Goal: Transaction & Acquisition: Download file/media

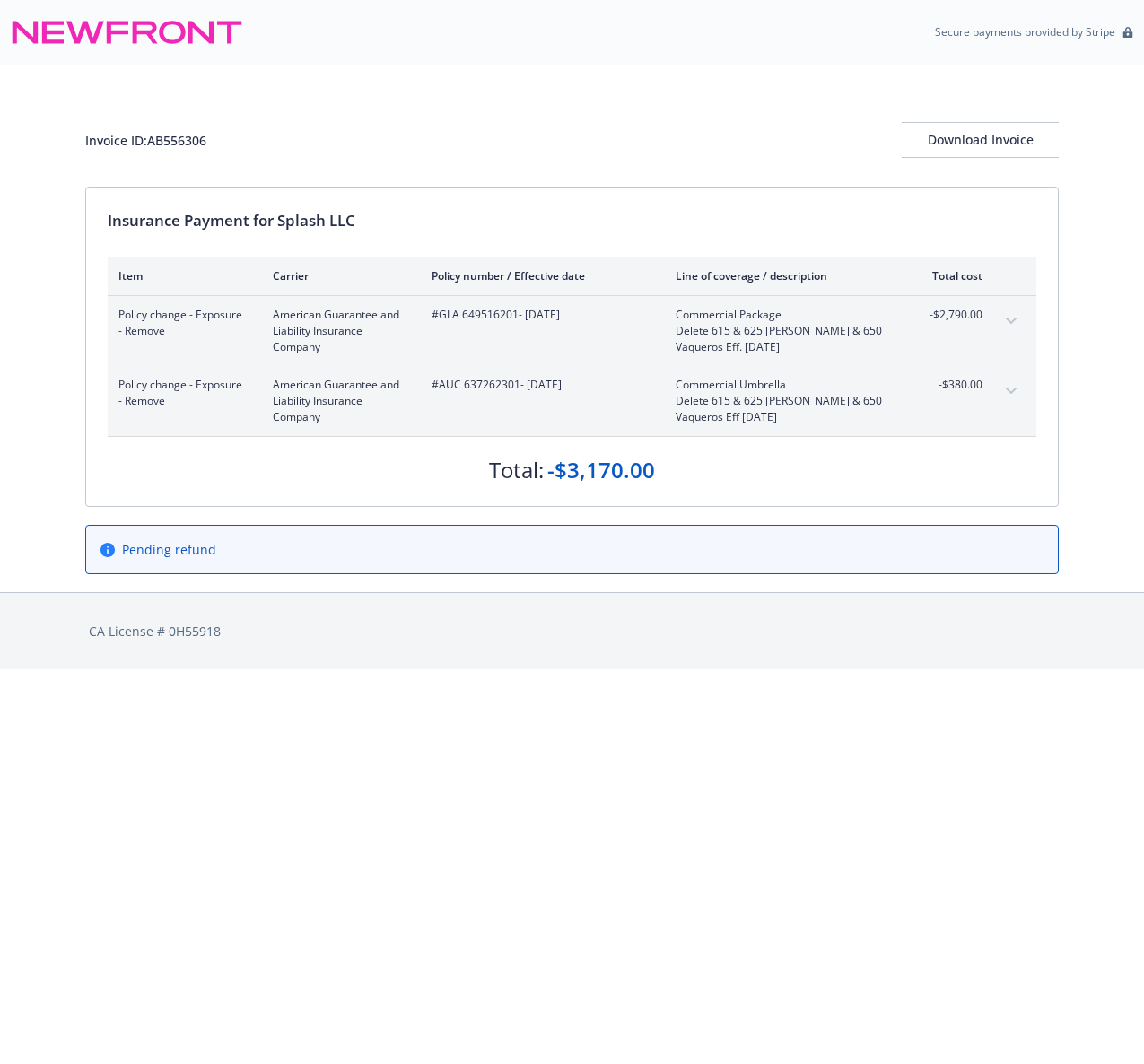
click at [232, 669] on html "Secure payments provided by Stripe Invoice ID: AB556306 Download Invoice Insura…" at bounding box center [572, 335] width 1144 height 669
click at [460, 132] on div "Invoice ID: AB556306 Download Invoice" at bounding box center [571, 139] width 973 height 36
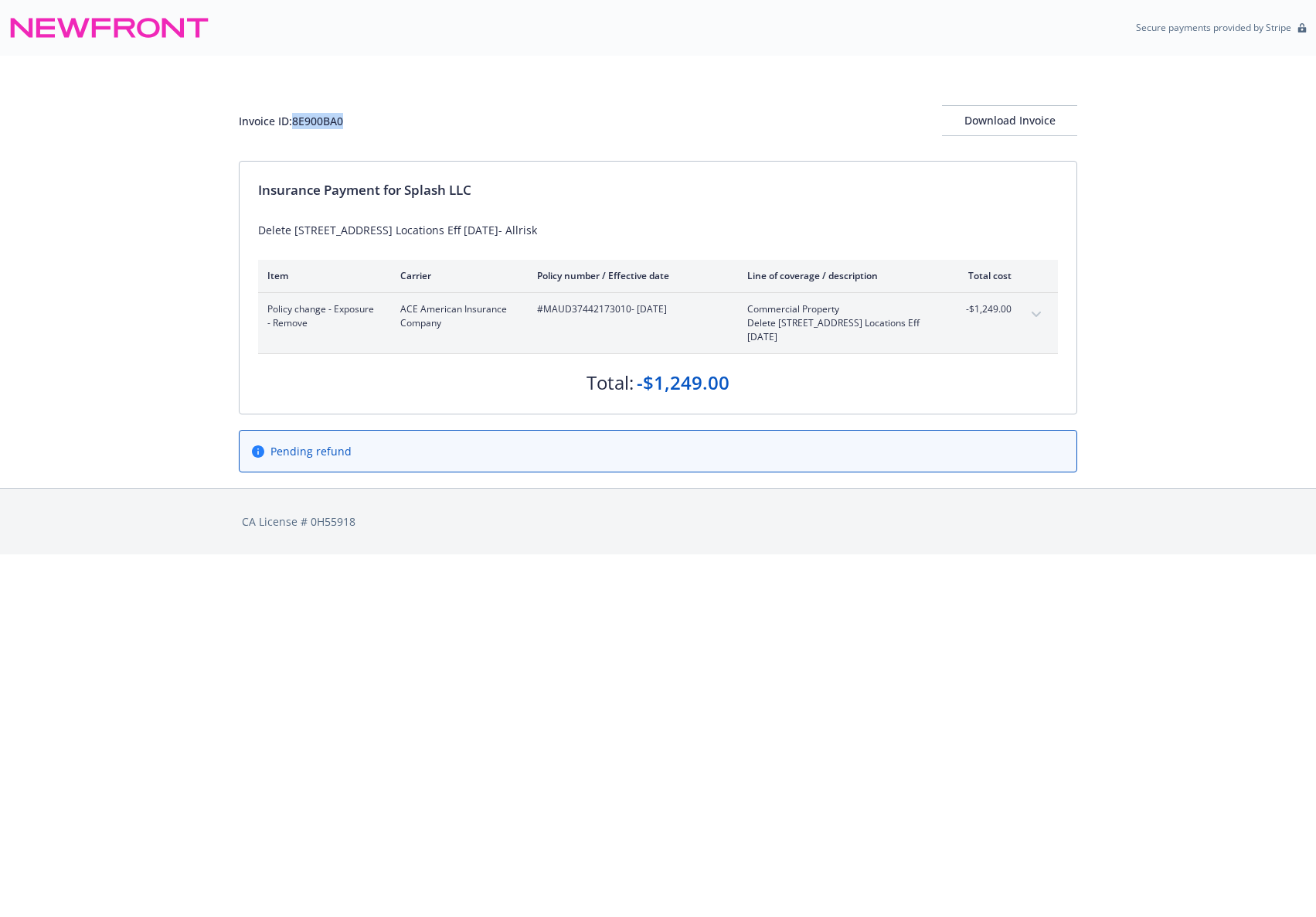
drag, startPoint x: 360, startPoint y: 121, endPoint x: 297, endPoint y: 121, distance: 63.0
click at [297, 121] on div "Invoice ID: 8E900BA0 Download Invoice" at bounding box center [658, 120] width 839 height 31
copy div "8E900BA0"
click at [608, 84] on div "Invoice ID: 8E900BA0 Download Invoice" at bounding box center [658, 108] width 839 height 105
drag, startPoint x: 546, startPoint y: 312, endPoint x: 627, endPoint y: 315, distance: 81.1
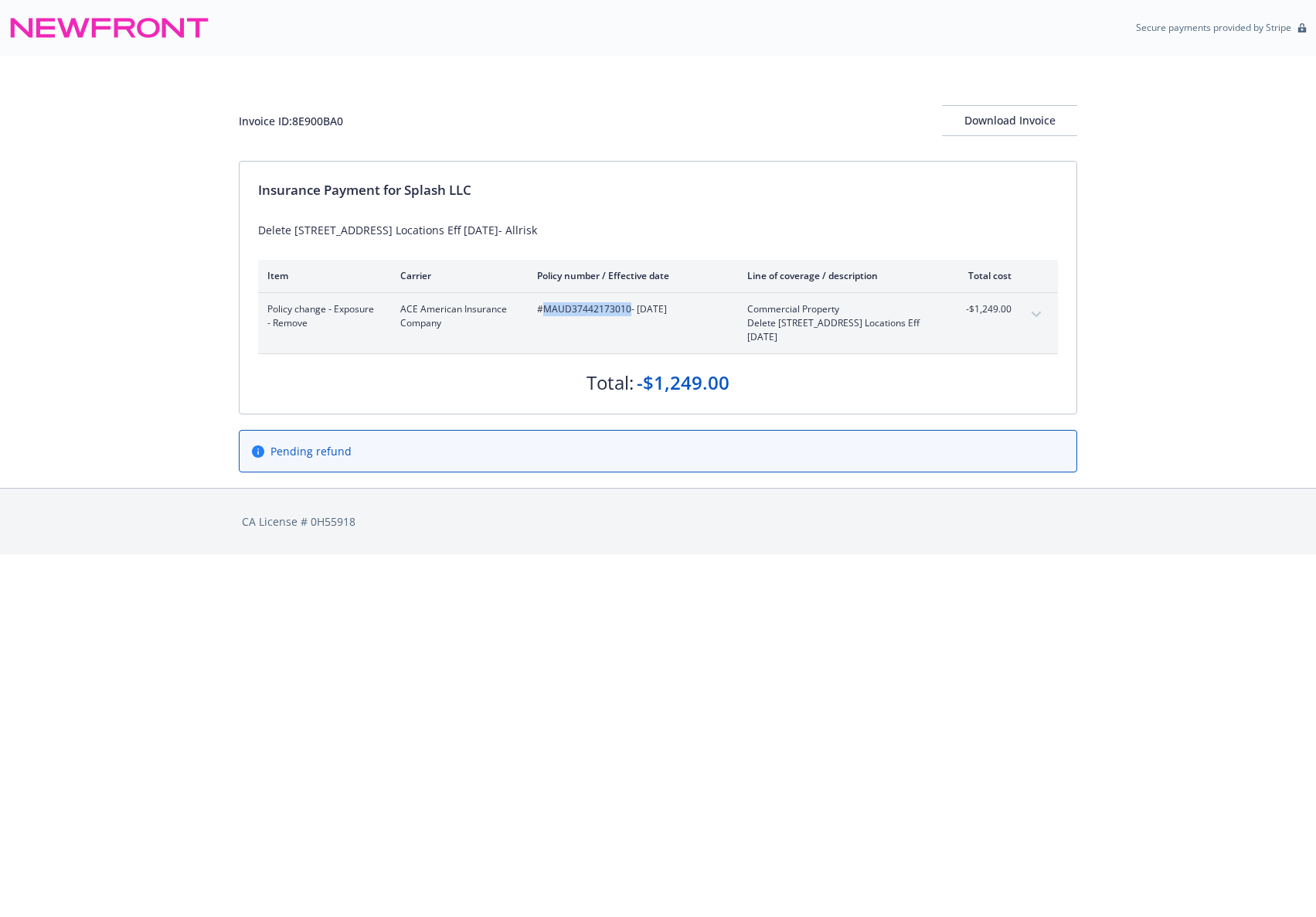
click at [627, 315] on span "#MAUD37442173010 - 07/25/2025" at bounding box center [630, 309] width 185 height 14
copy span "MAUD37442173010"
click at [772, 128] on div "Invoice ID: 8E900BA0 Download Invoice" at bounding box center [658, 120] width 839 height 31
click at [1037, 312] on icon "expand content" at bounding box center [1036, 315] width 9 height 6
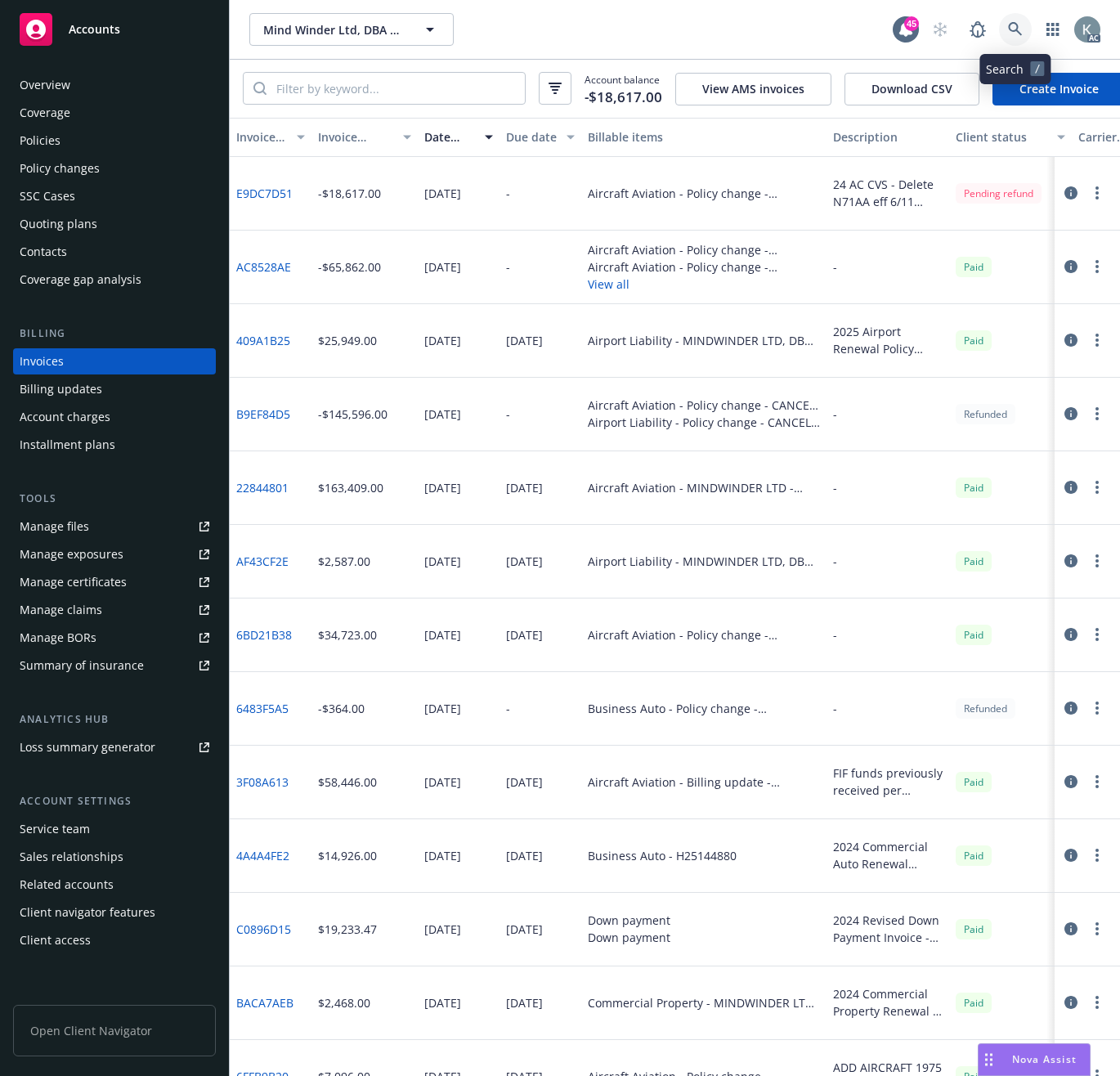
click at [1008, 26] on icon at bounding box center [1015, 29] width 15 height 15
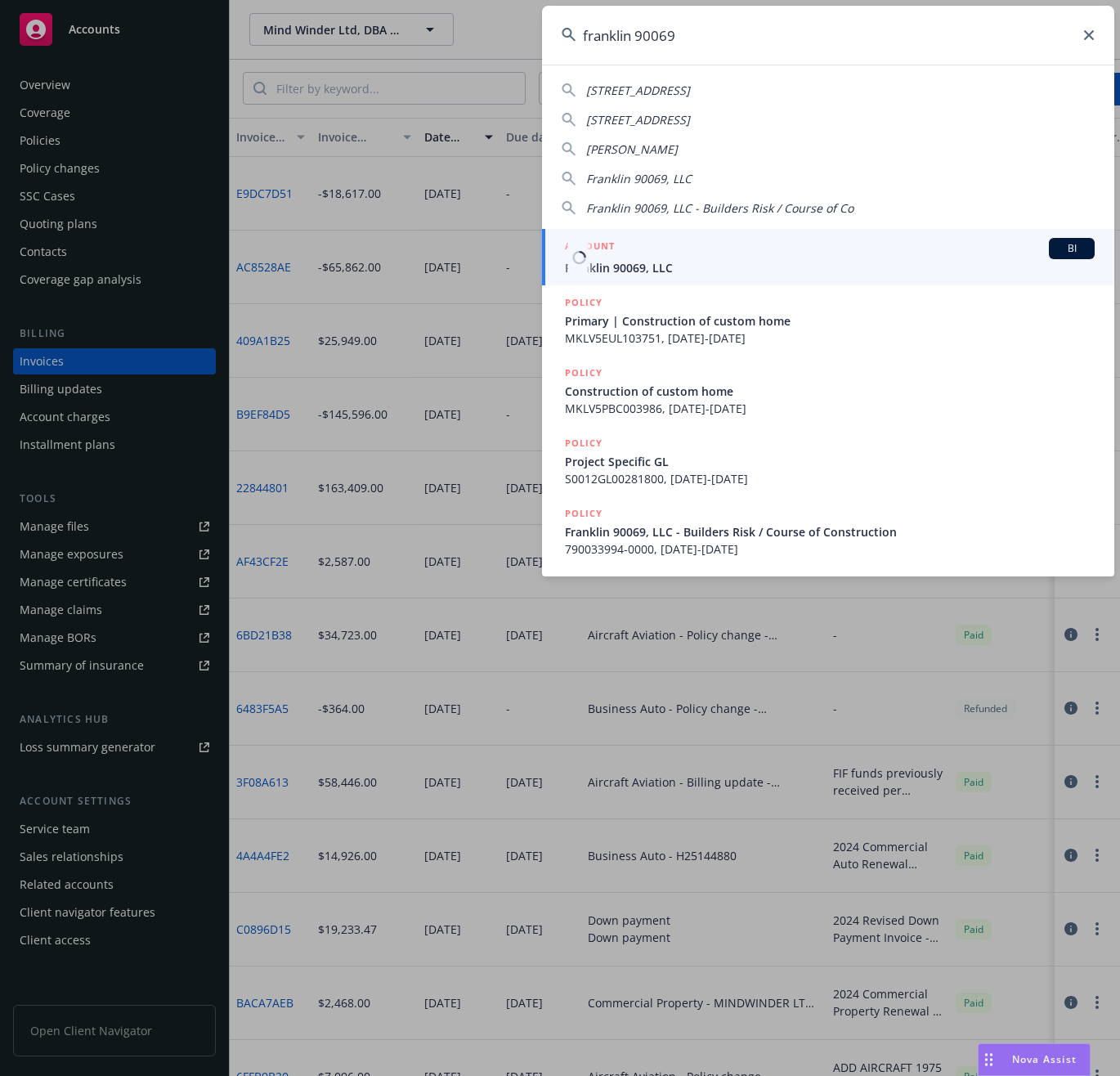
type input "franklin 90069"
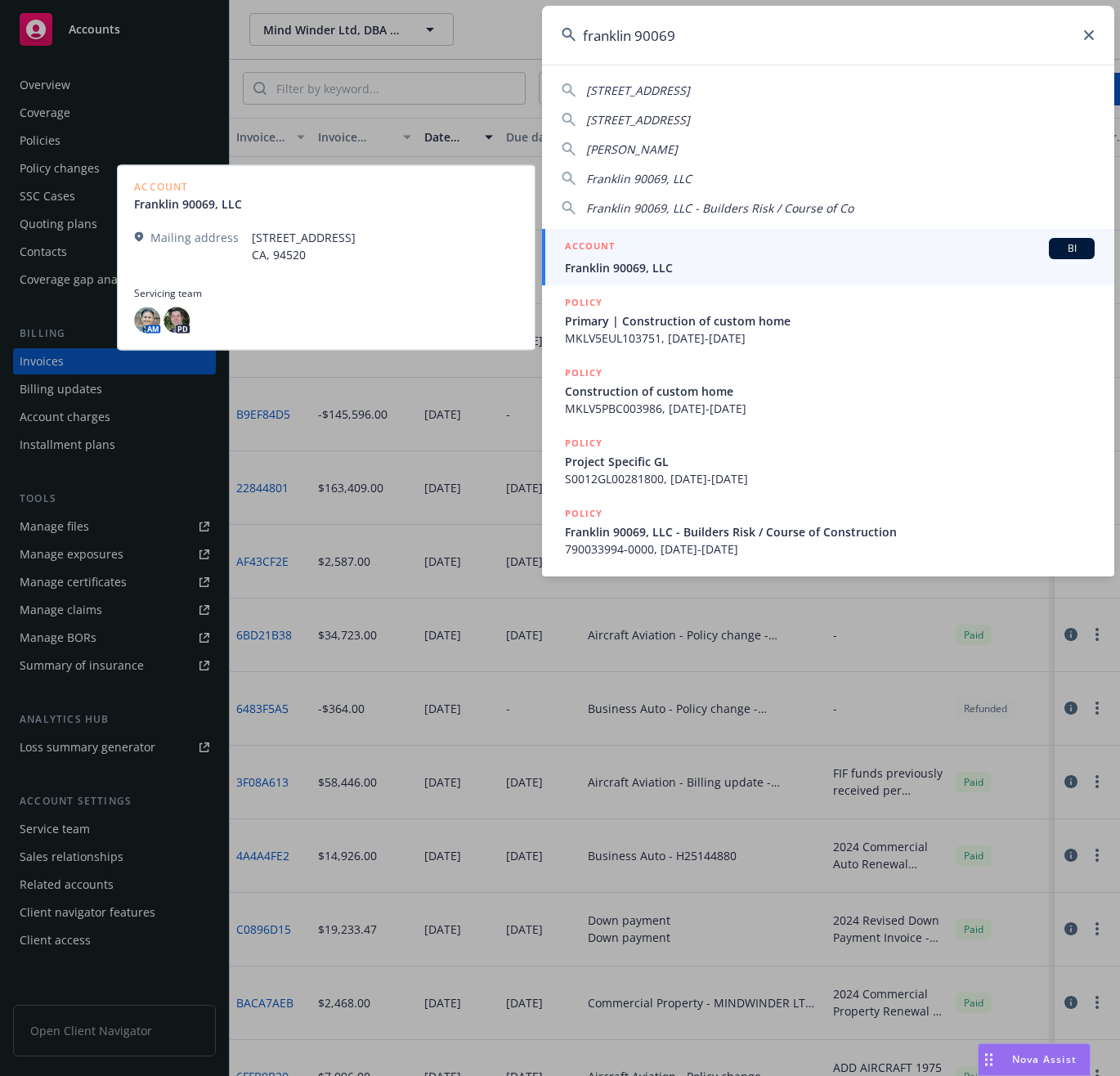
click at [618, 258] on div "ACCOUNT BI Franklin 90069, LLC" at bounding box center [830, 257] width 530 height 39
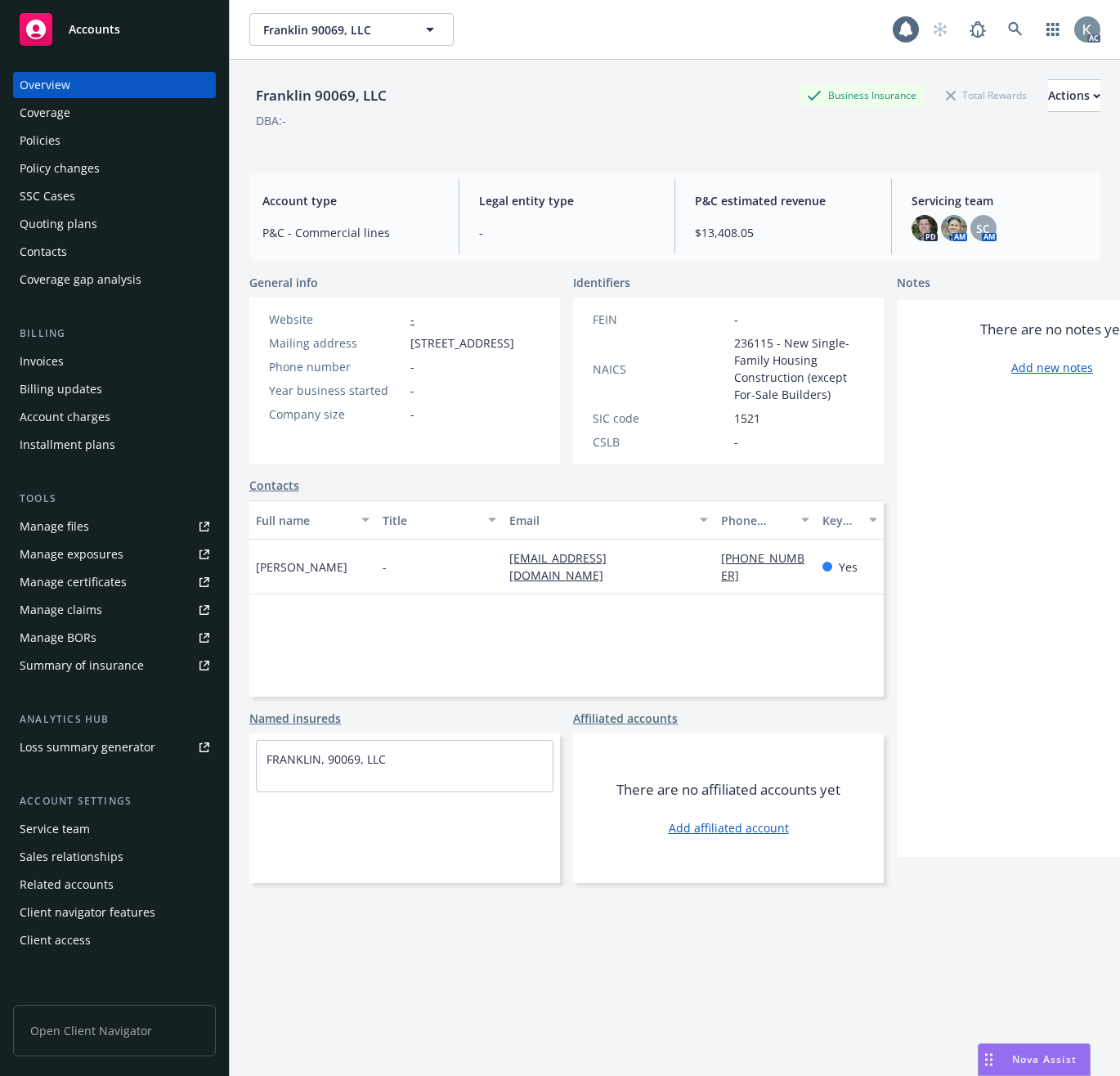
click at [42, 362] on div "Invoices" at bounding box center [41, 362] width 44 height 26
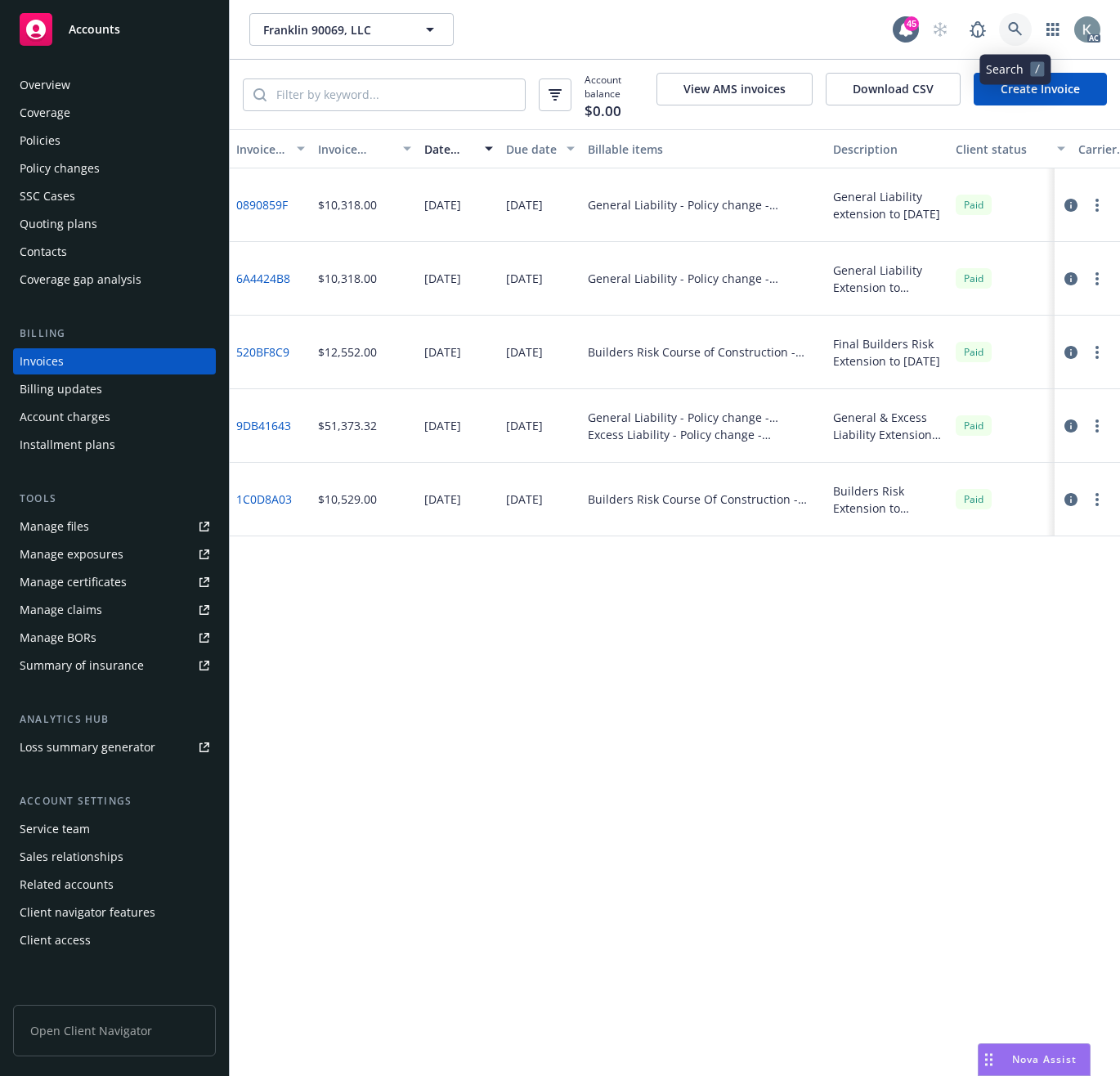
click at [1014, 25] on icon at bounding box center [1015, 29] width 15 height 15
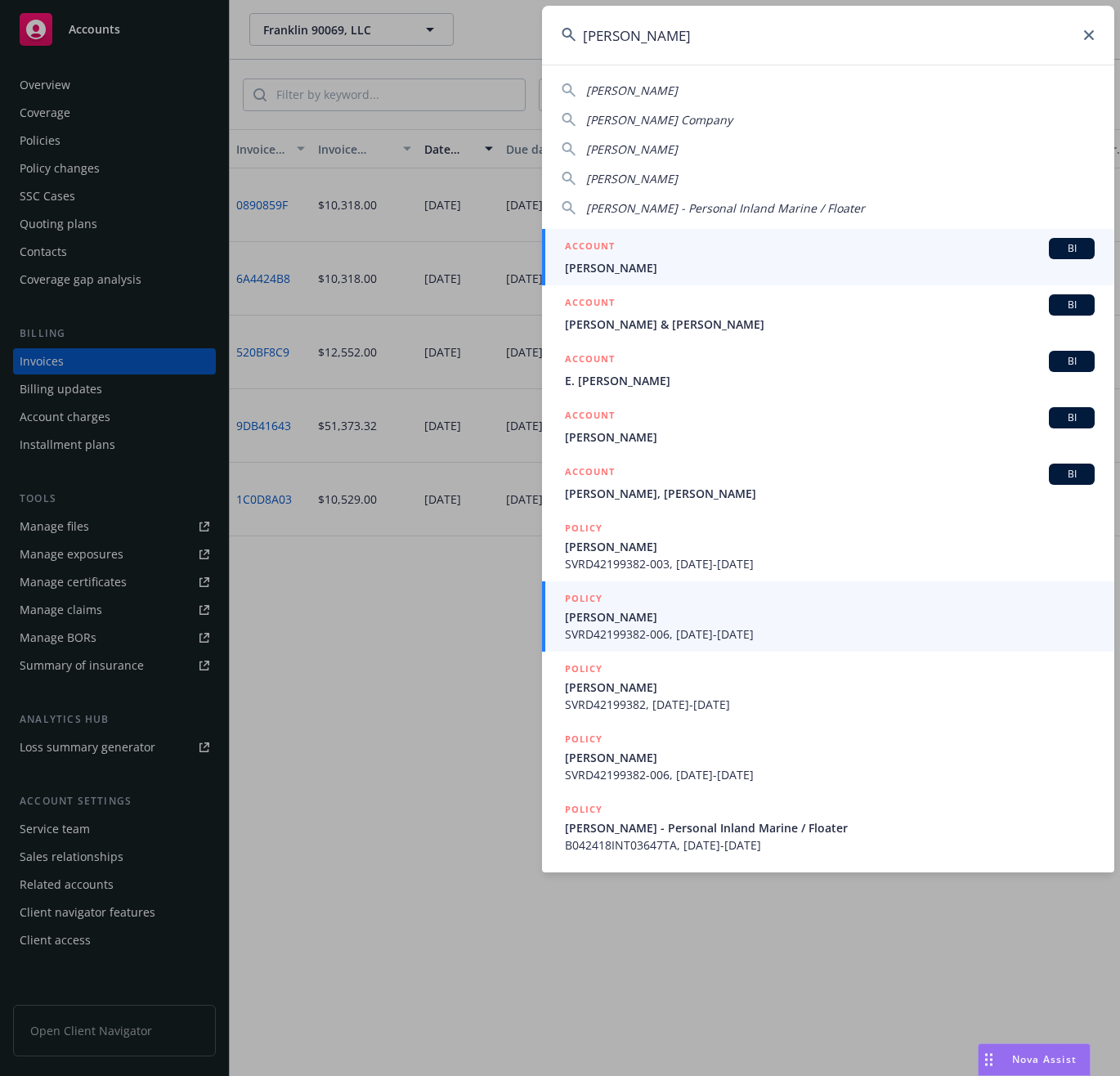
type input "randall"
click at [642, 613] on span "RANDALL H. SCAGLIOTTI" at bounding box center [830, 617] width 530 height 17
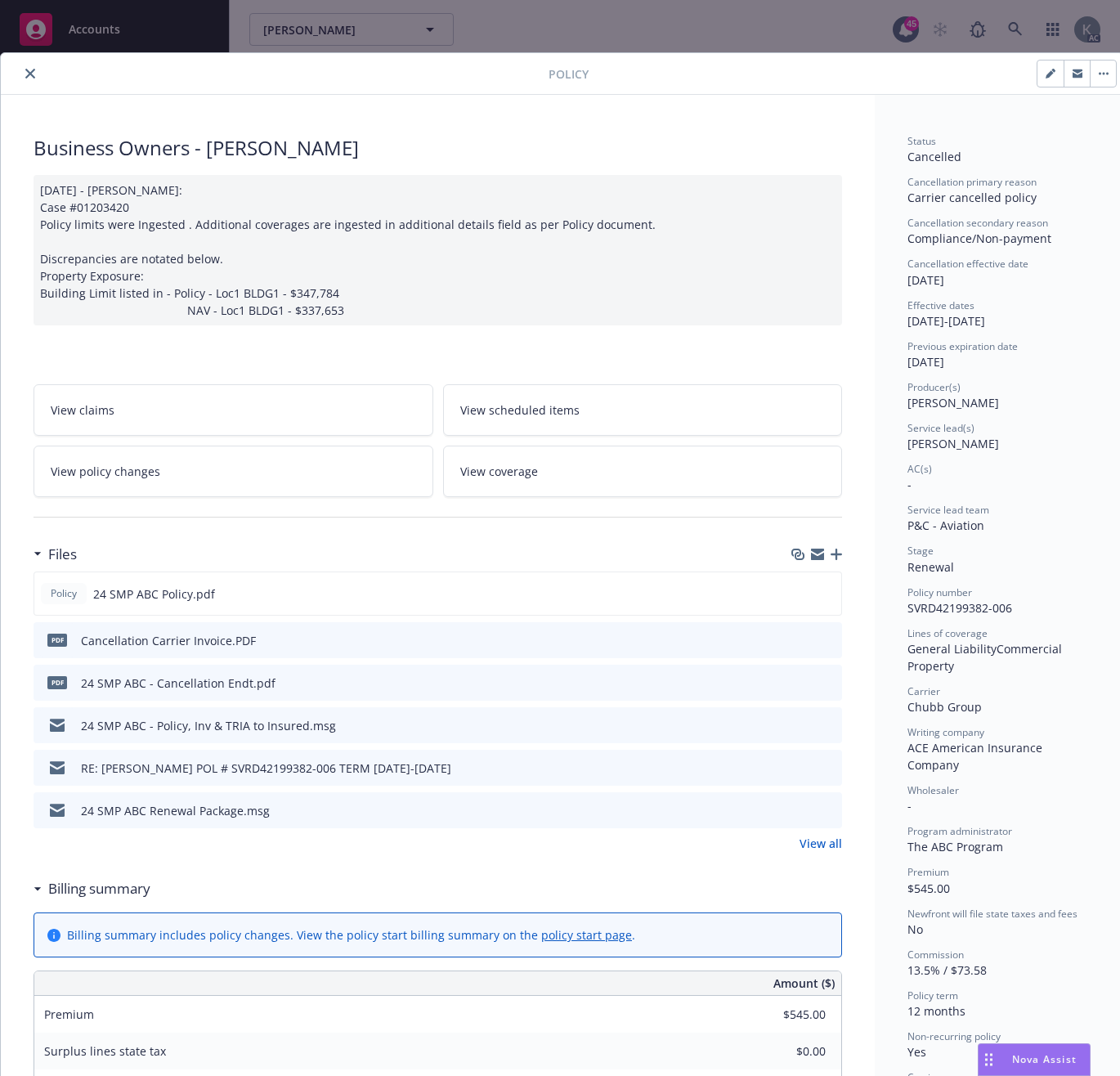
drag, startPoint x: 591, startPoint y: 148, endPoint x: 569, endPoint y: 148, distance: 22.0
click at [591, 148] on div "Business Owners - RANDALL H. SCAGLIOTTI" at bounding box center [437, 148] width 808 height 27
click at [29, 74] on icon "close" at bounding box center [30, 73] width 9 height 9
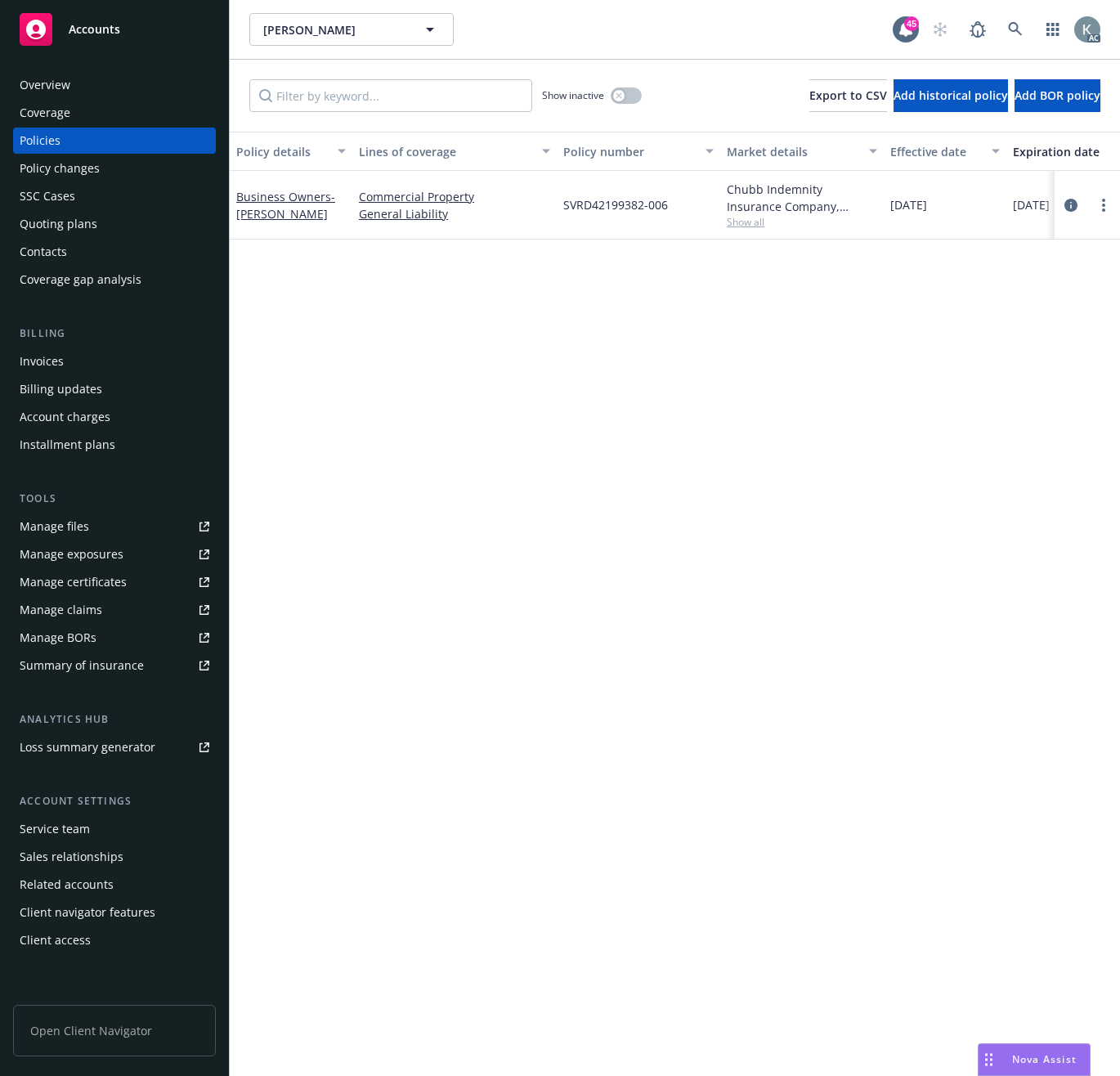
click at [39, 360] on div "Invoices" at bounding box center [41, 362] width 44 height 26
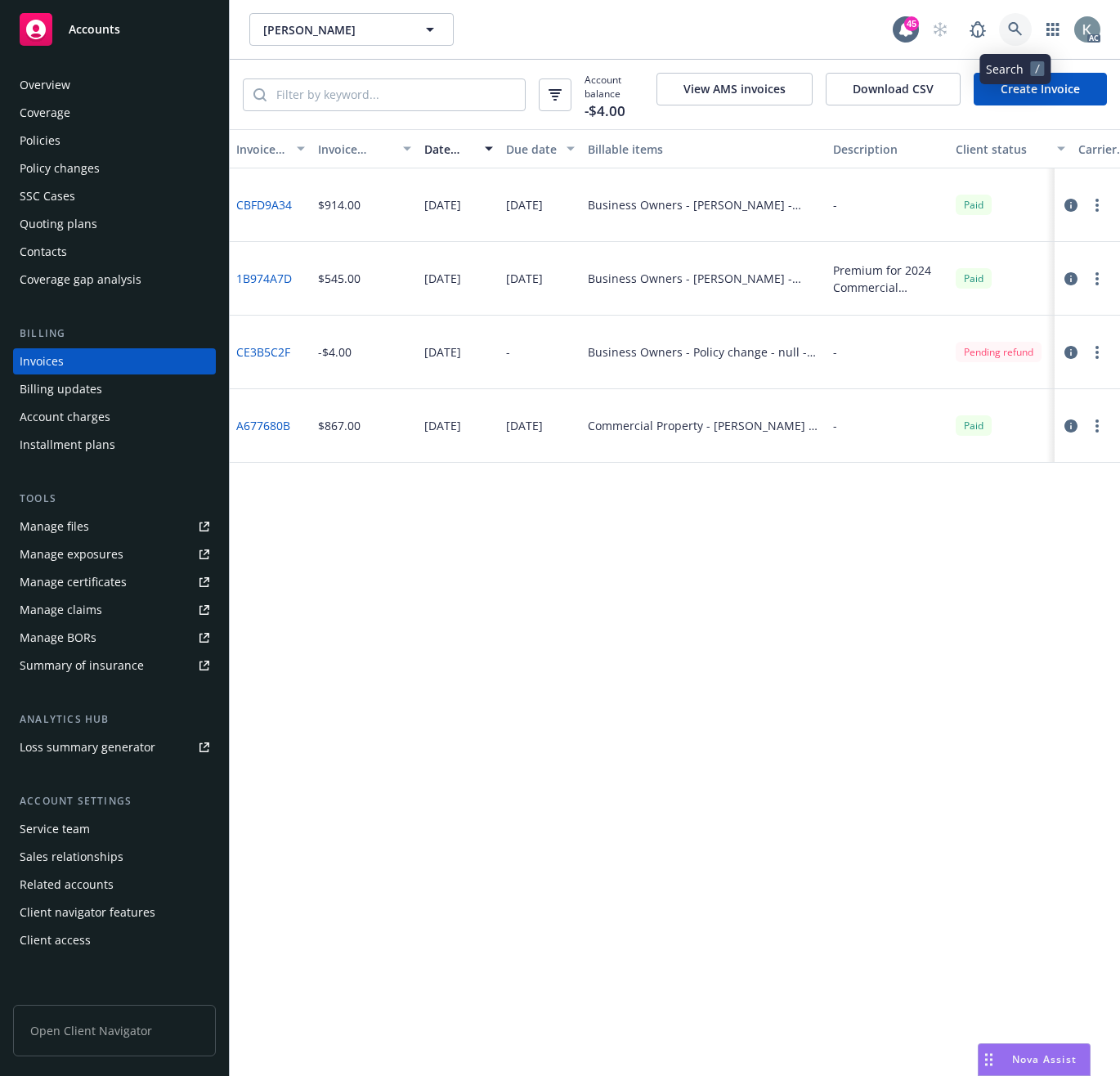
click at [1009, 25] on icon at bounding box center [1015, 29] width 14 height 14
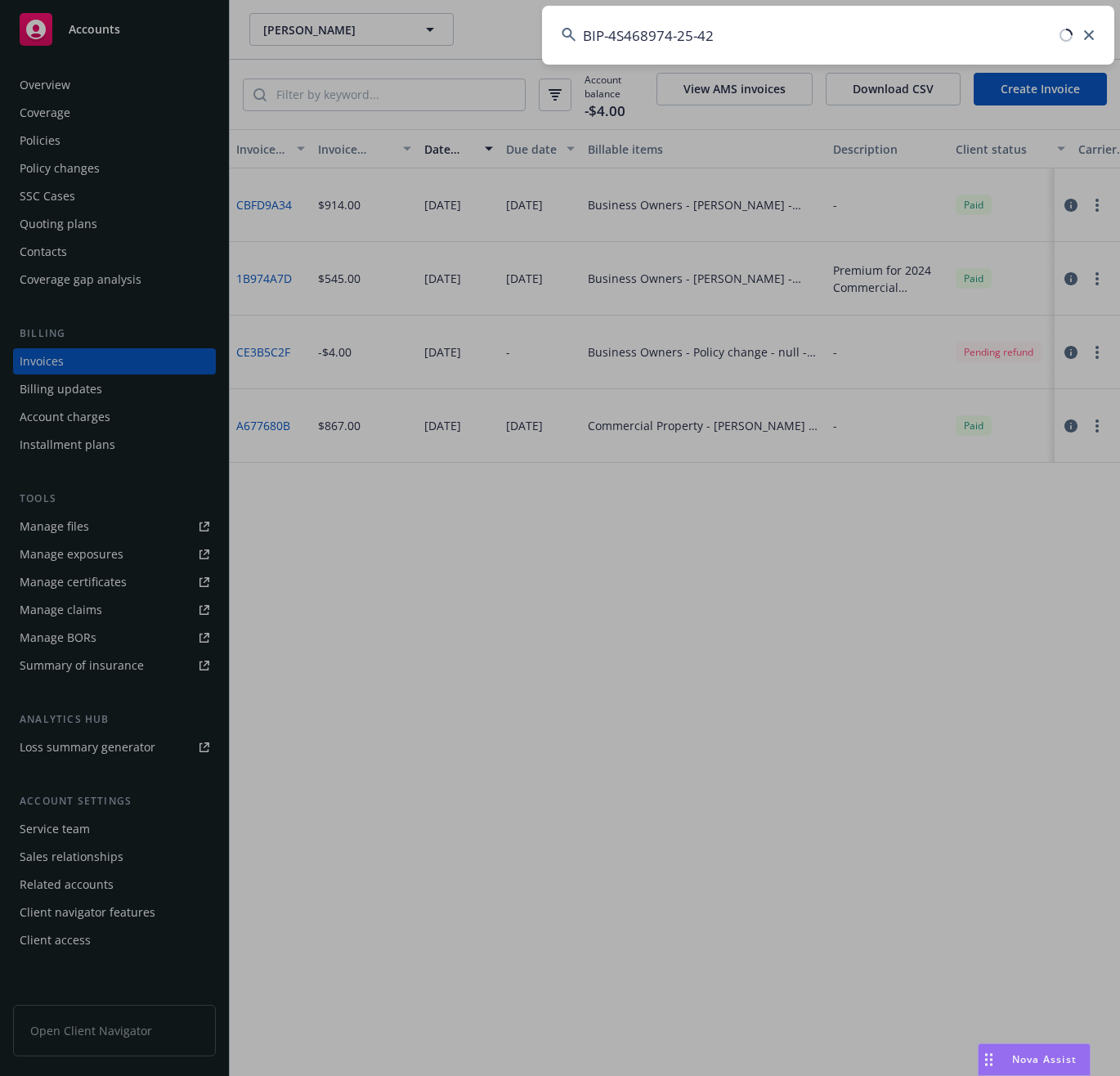
click at [723, 33] on input "BIP-4S468974-25-42" at bounding box center [828, 35] width 572 height 59
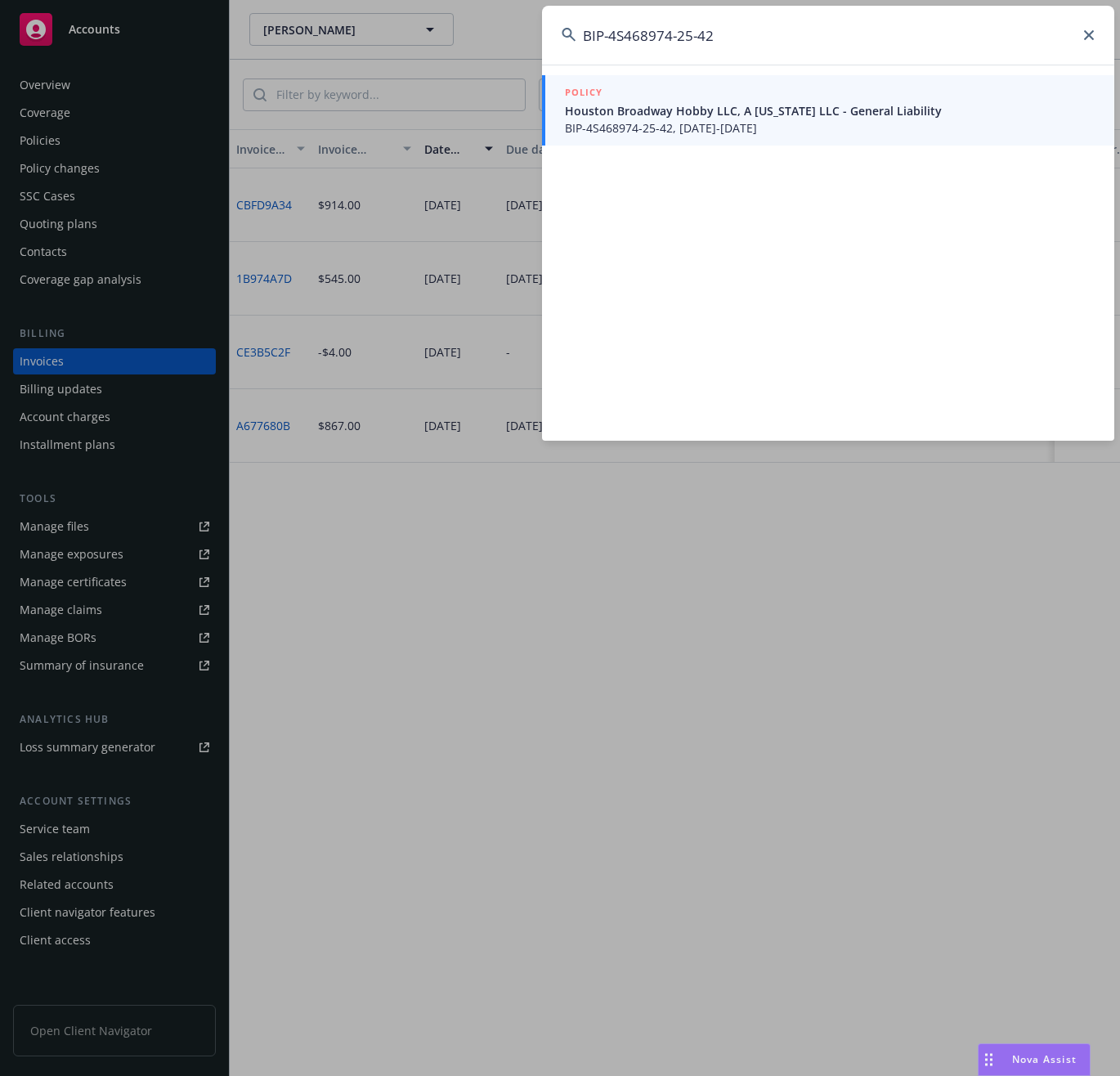
type input "BIP-4S468974-25-42"
click at [634, 123] on span "BIP-4S468974-25-42, 07/01/2025-07/01/2026" at bounding box center [830, 128] width 530 height 17
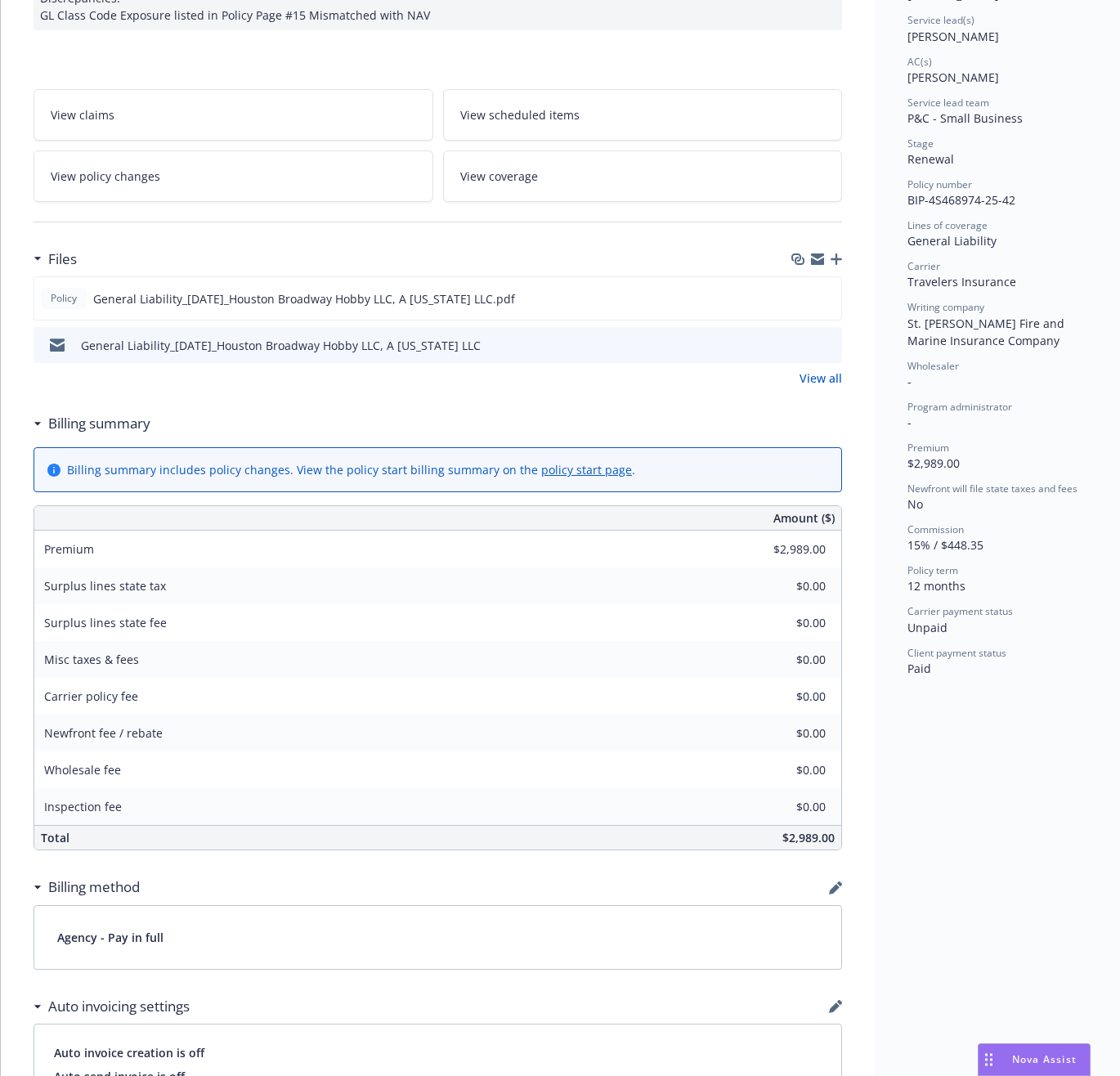
scroll to position [272, 0]
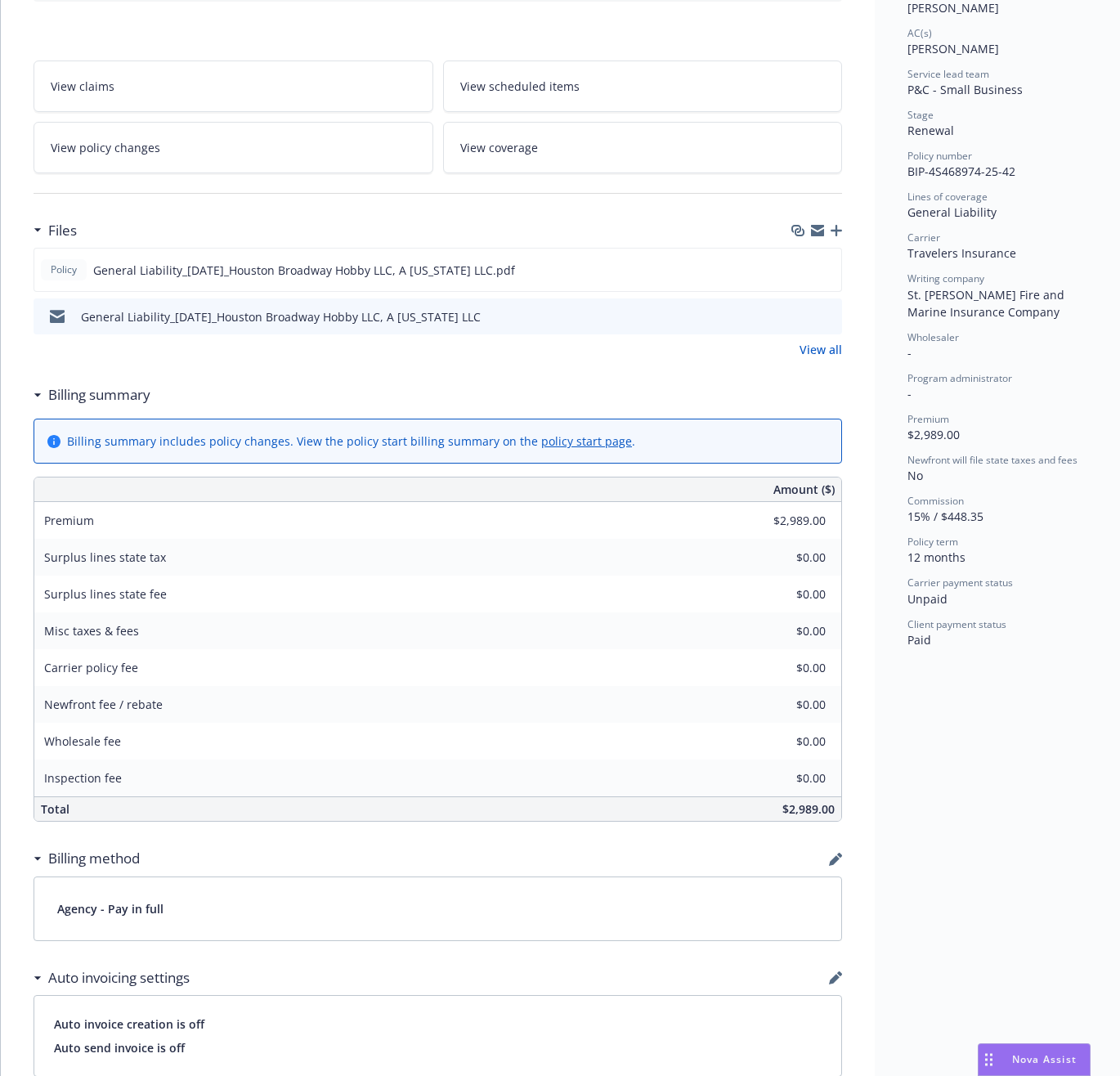
click at [501, 213] on div "Files" at bounding box center [437, 230] width 808 height 34
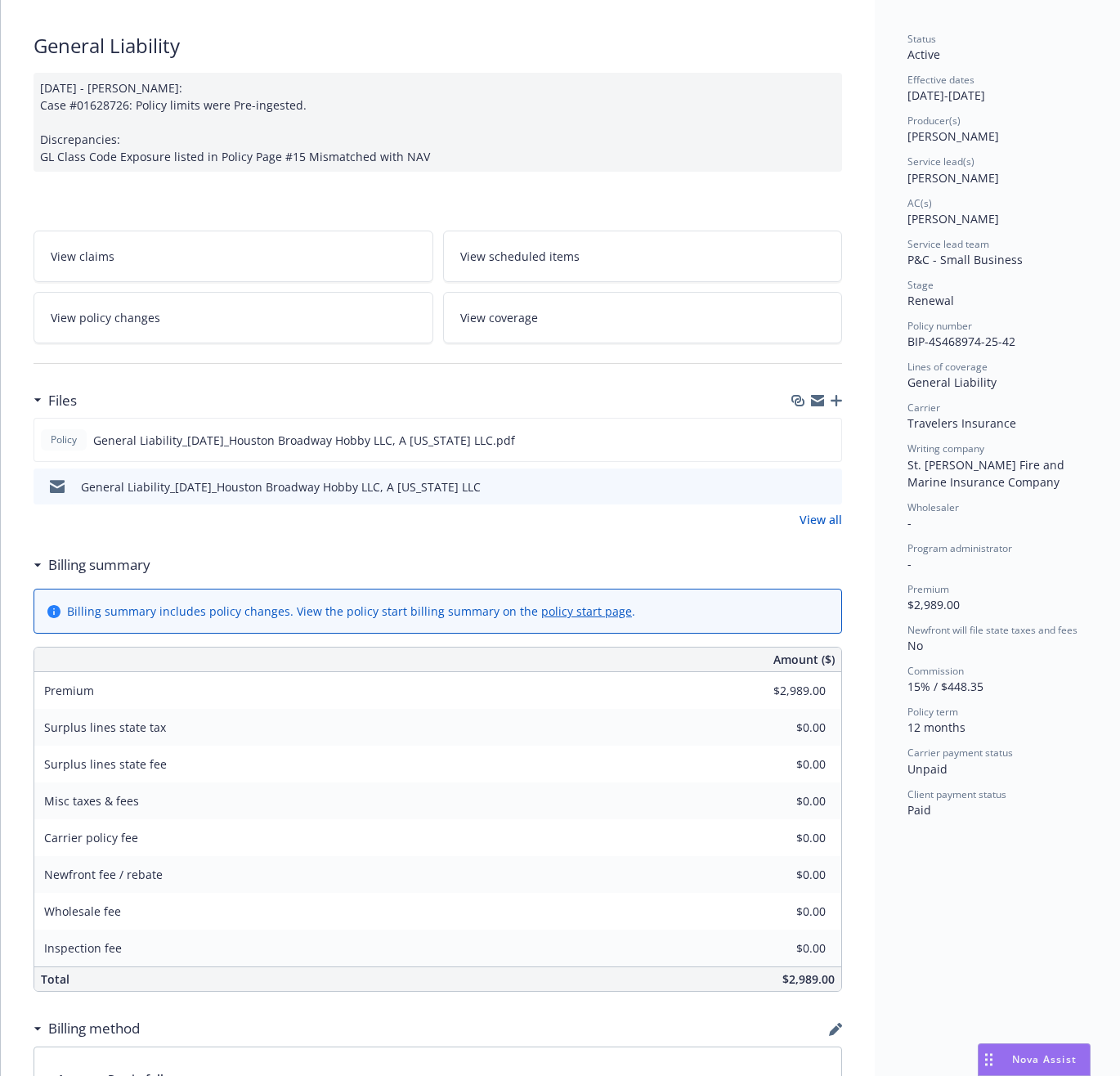
scroll to position [0, 0]
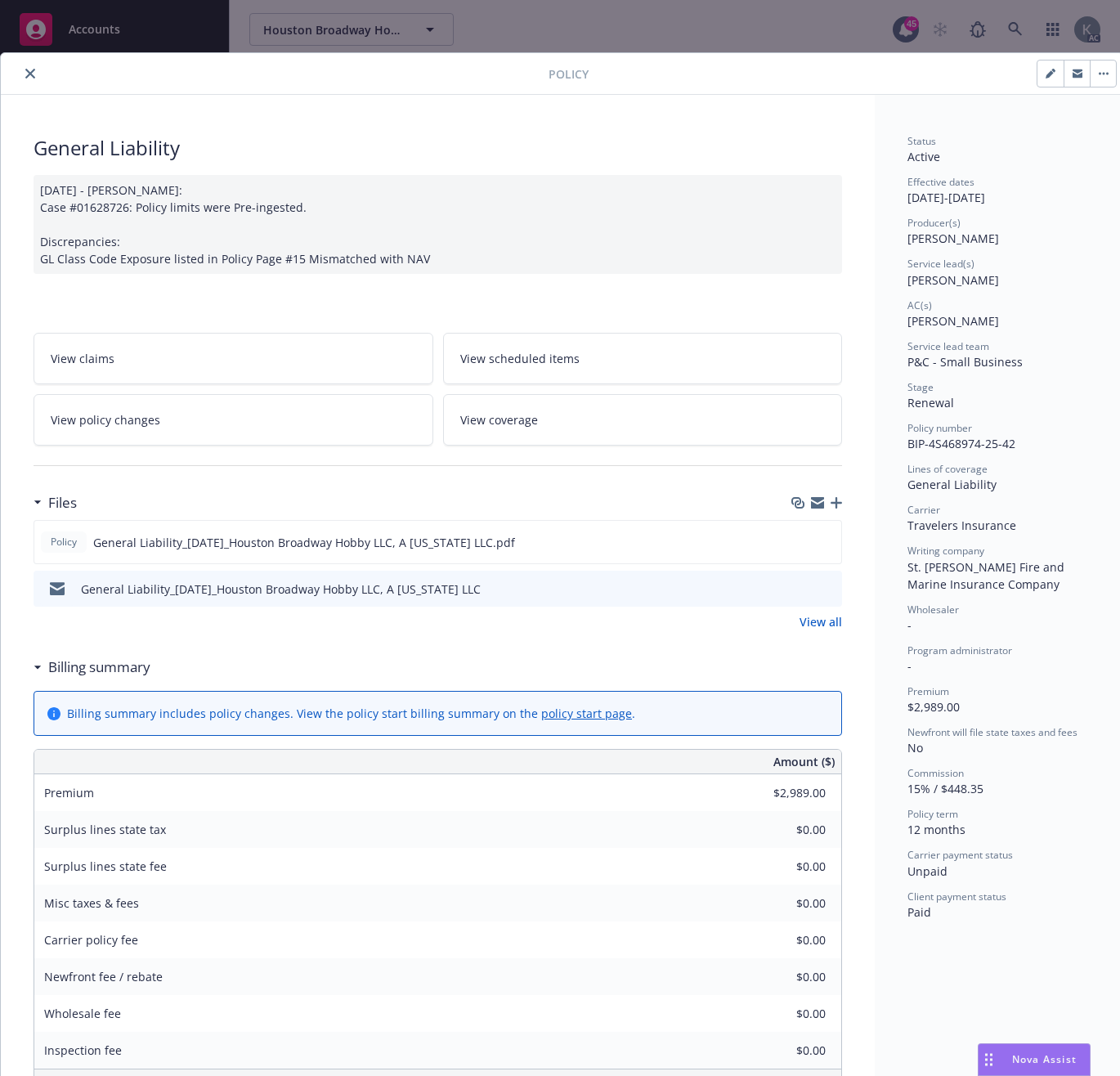
click at [28, 70] on icon "close" at bounding box center [30, 73] width 9 height 9
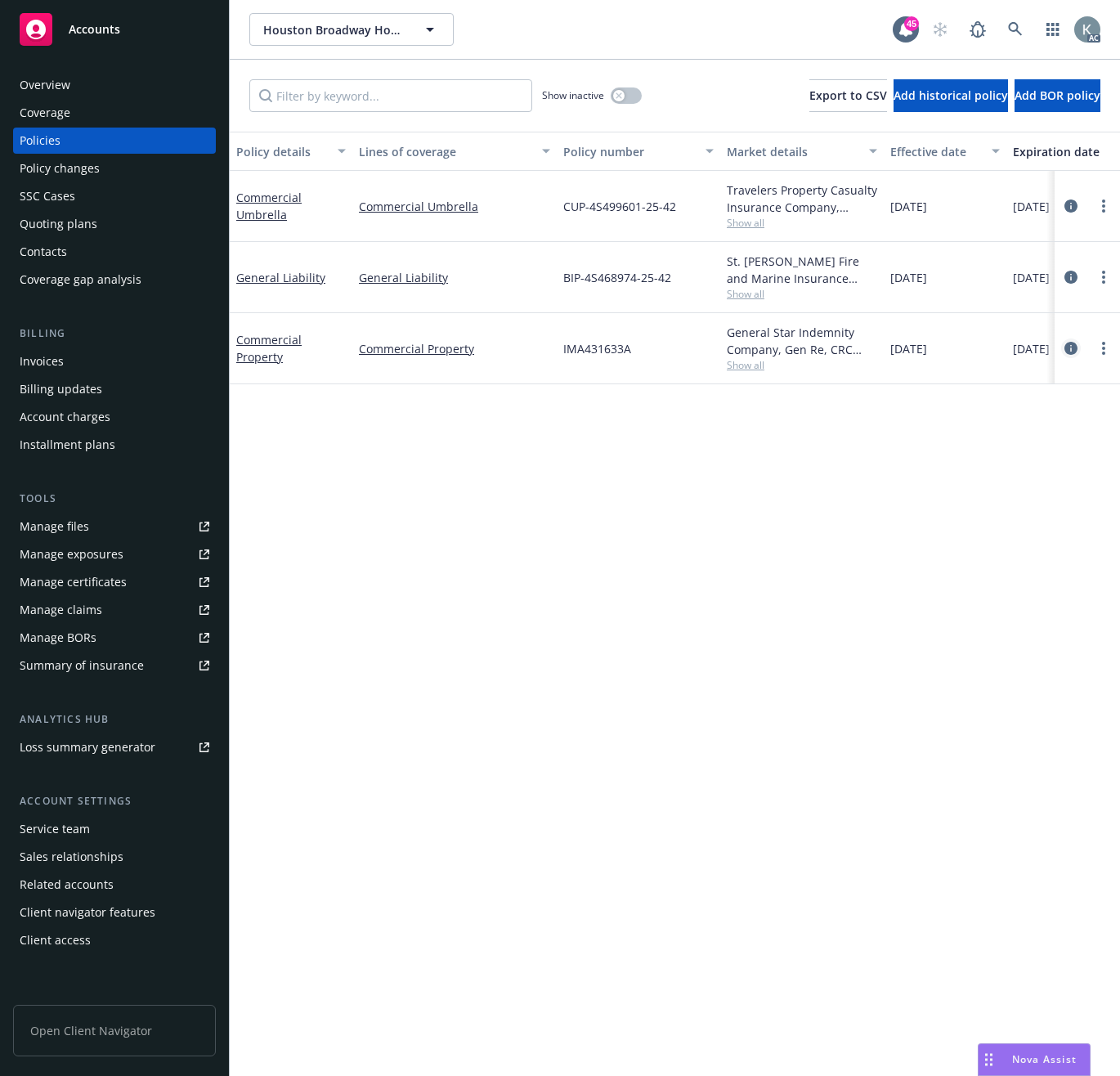
click at [1071, 346] on icon "circleInformation" at bounding box center [1070, 348] width 13 height 13
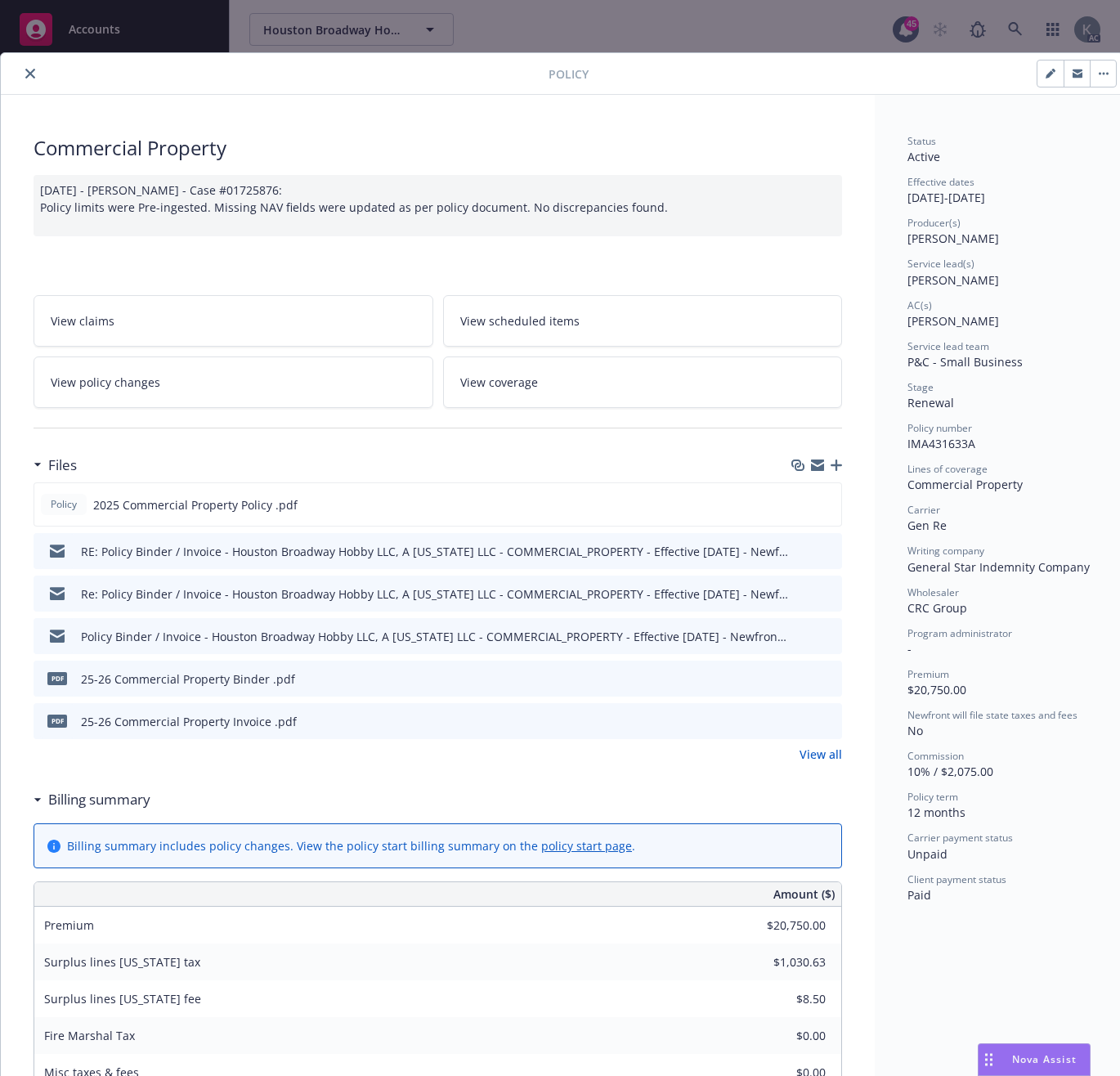
click at [28, 72] on icon "close" at bounding box center [30, 73] width 9 height 9
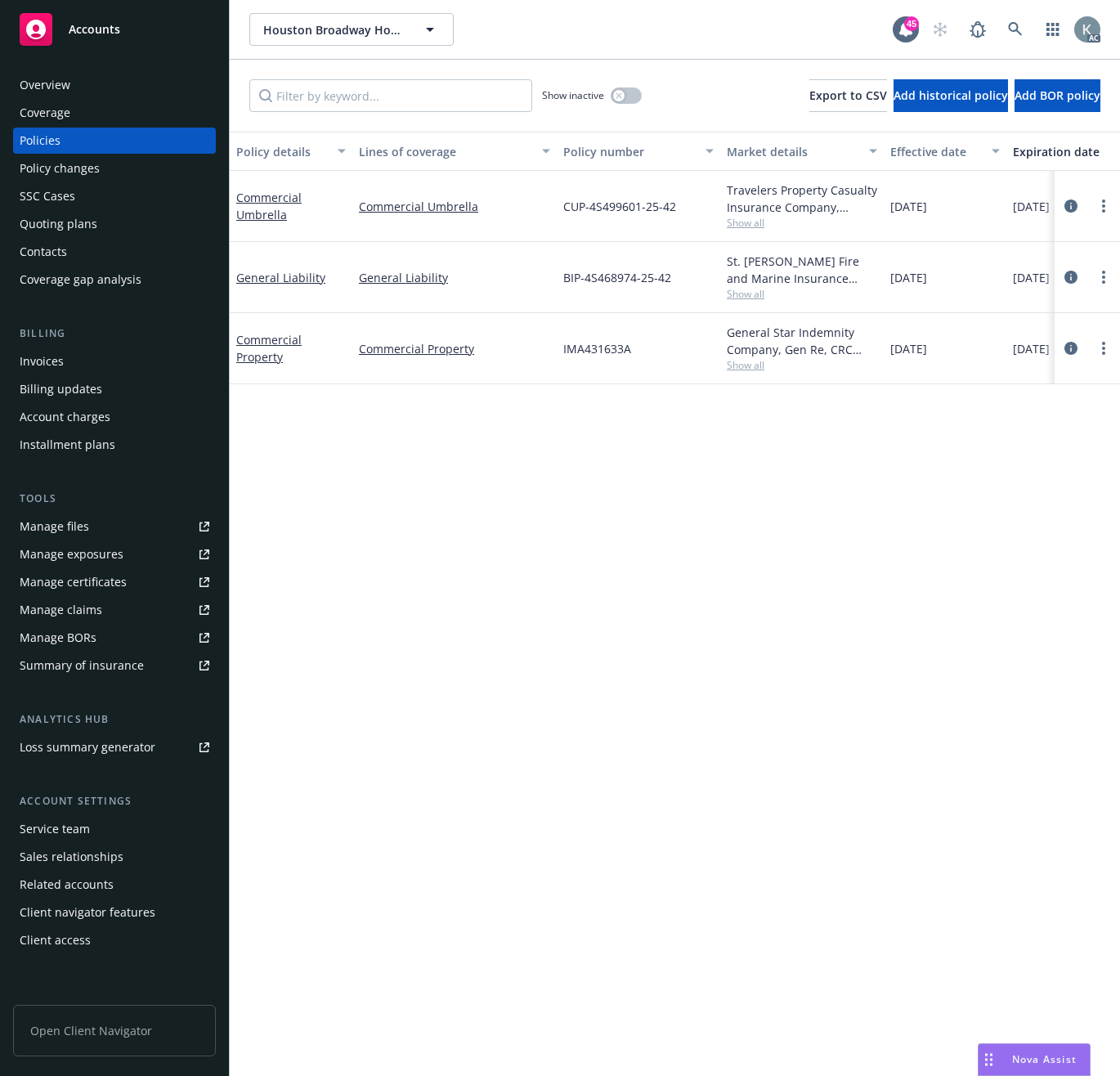
click at [33, 357] on div "Invoices" at bounding box center [41, 362] width 44 height 26
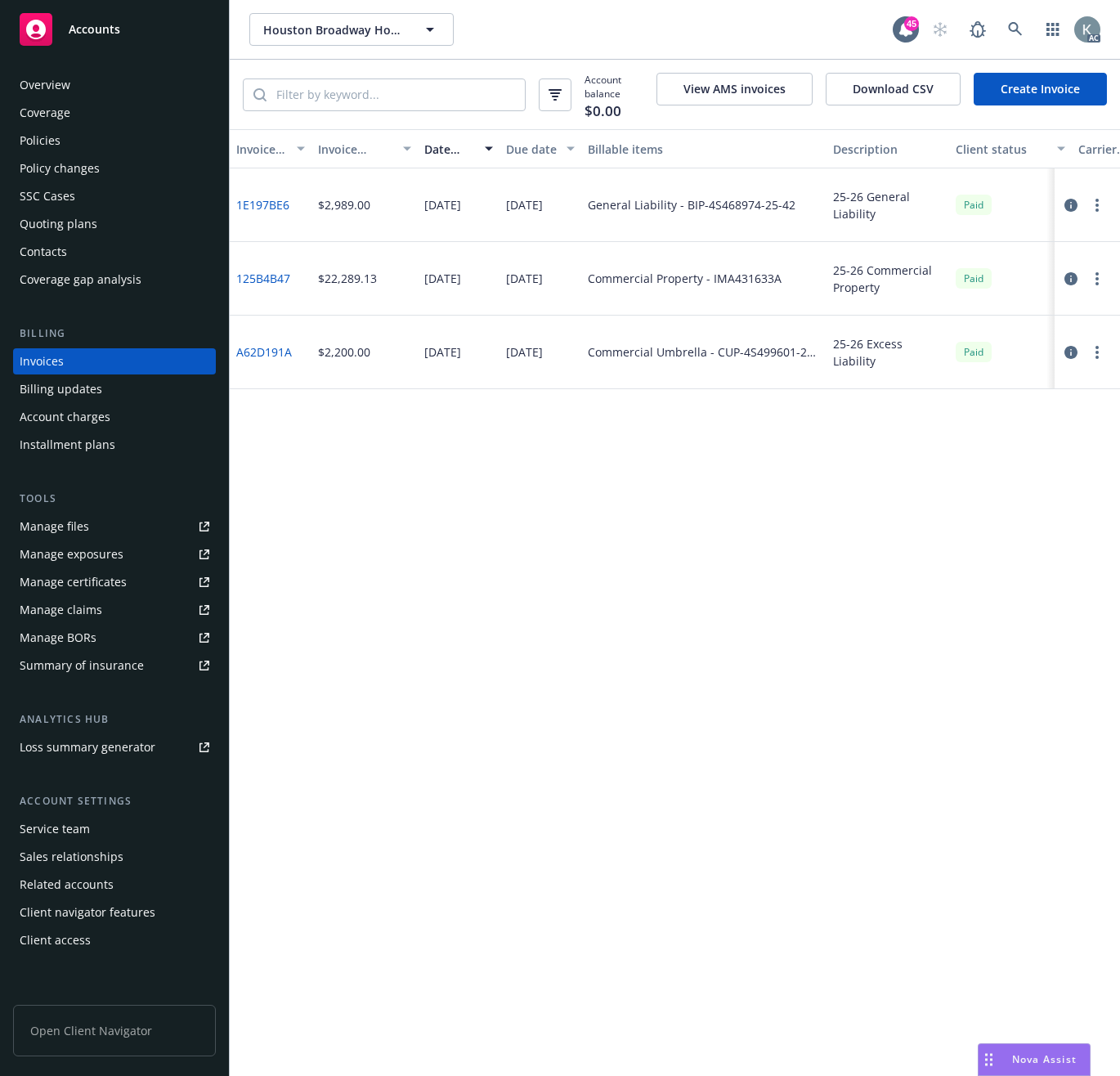
click at [271, 278] on link "125B4B47" at bounding box center [263, 278] width 54 height 17
click at [61, 88] on div "Overview" at bounding box center [45, 85] width 51 height 26
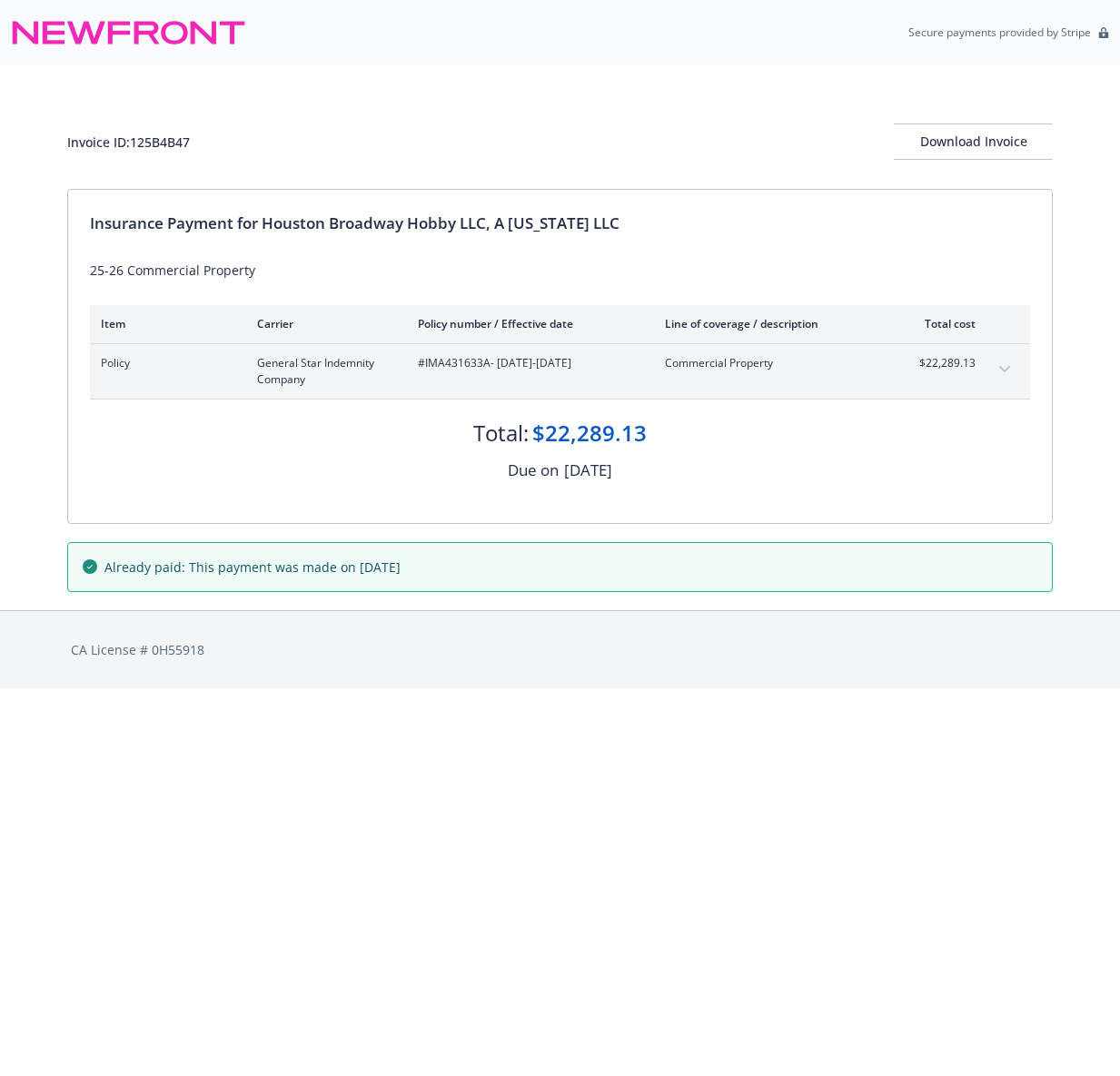
click at [1004, 368] on icon "expand content" at bounding box center [1004, 370] width 10 height 8
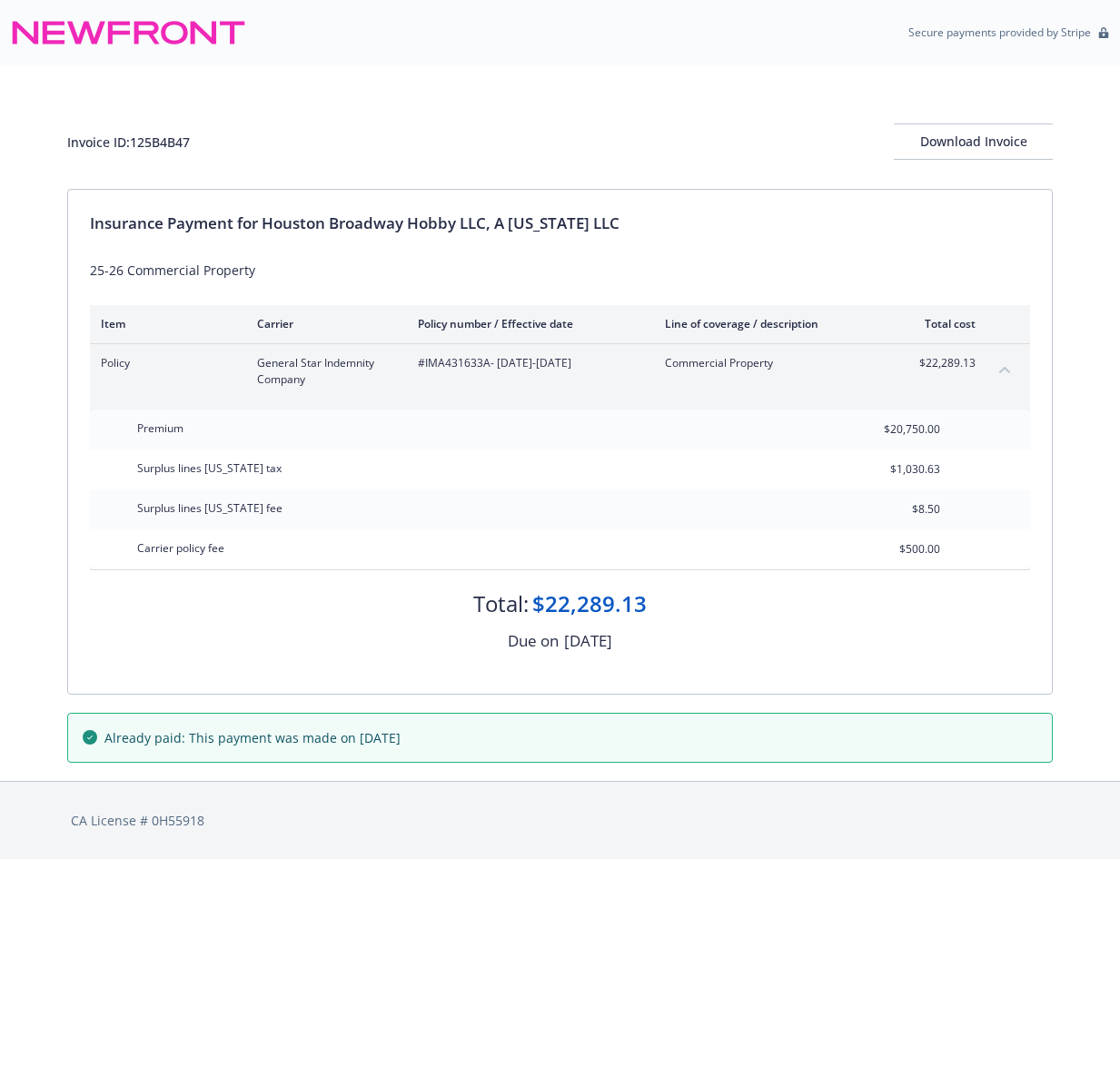
click at [708, 616] on div "Total: $22,289.13" at bounding box center [559, 594] width 940 height 49
click at [572, 113] on div "Invoice ID: 125B4B47 Download Invoice" at bounding box center [559, 127] width 985 height 123
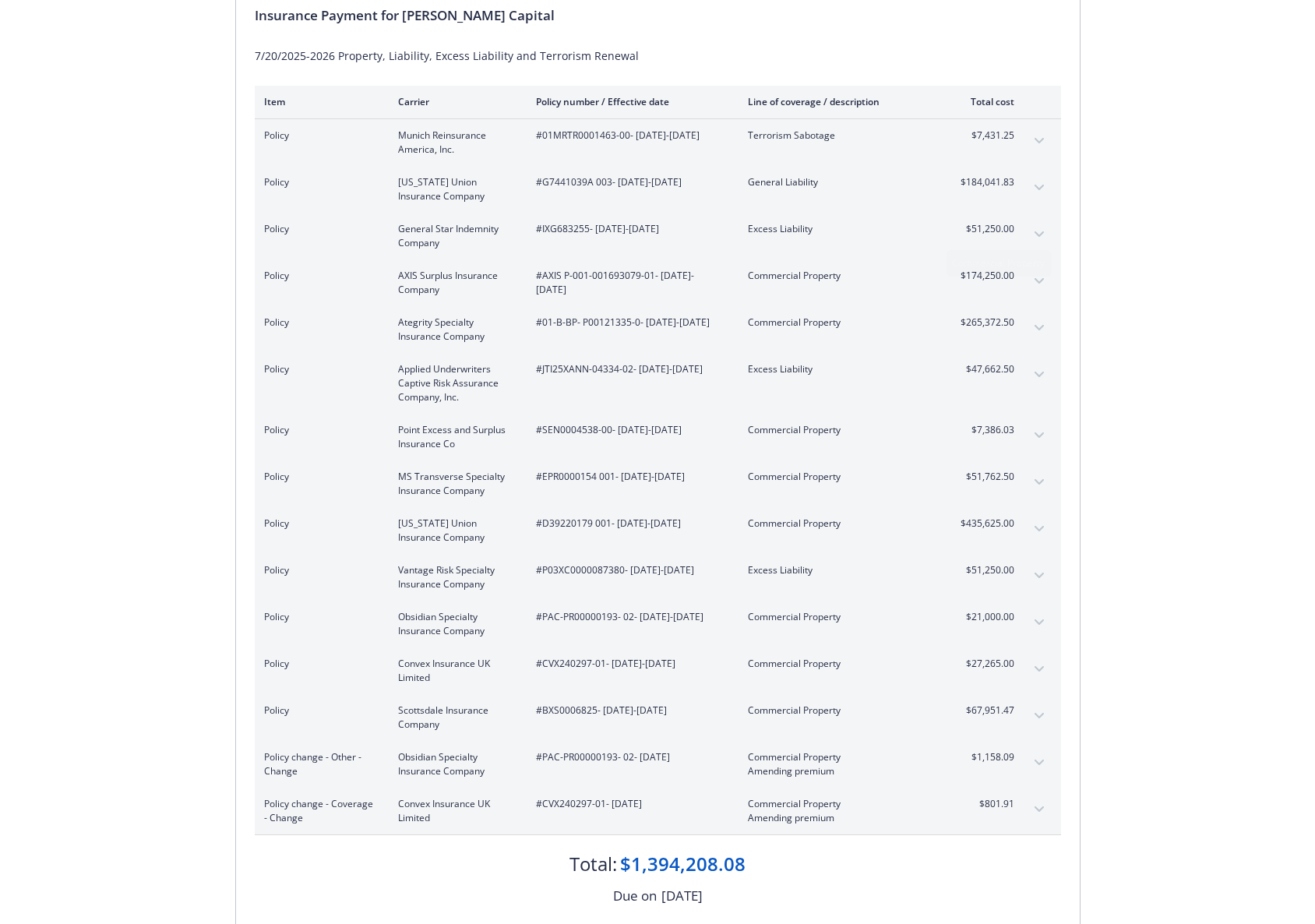
scroll to position [390, 0]
